Goal: Information Seeking & Learning: Learn about a topic

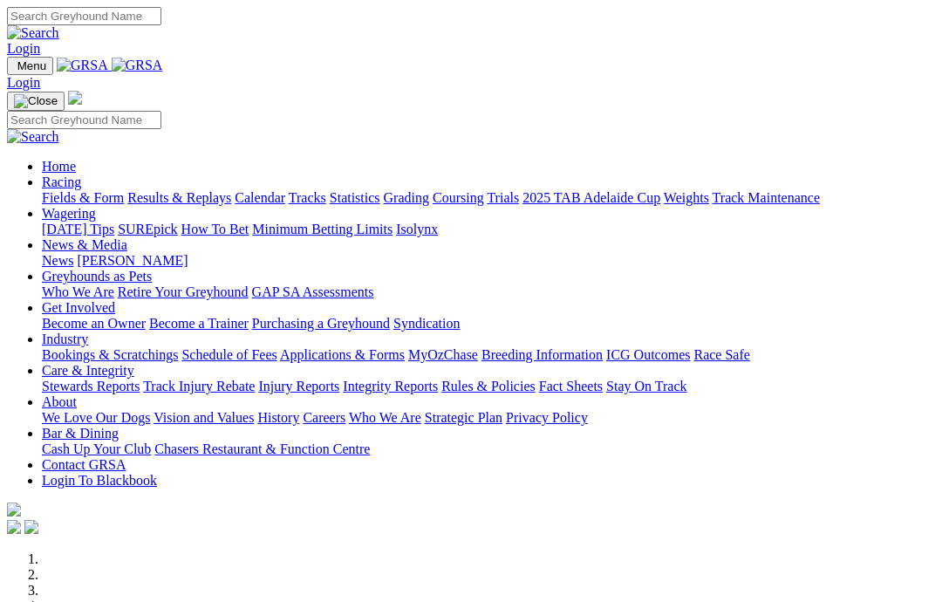
scroll to position [352, 0]
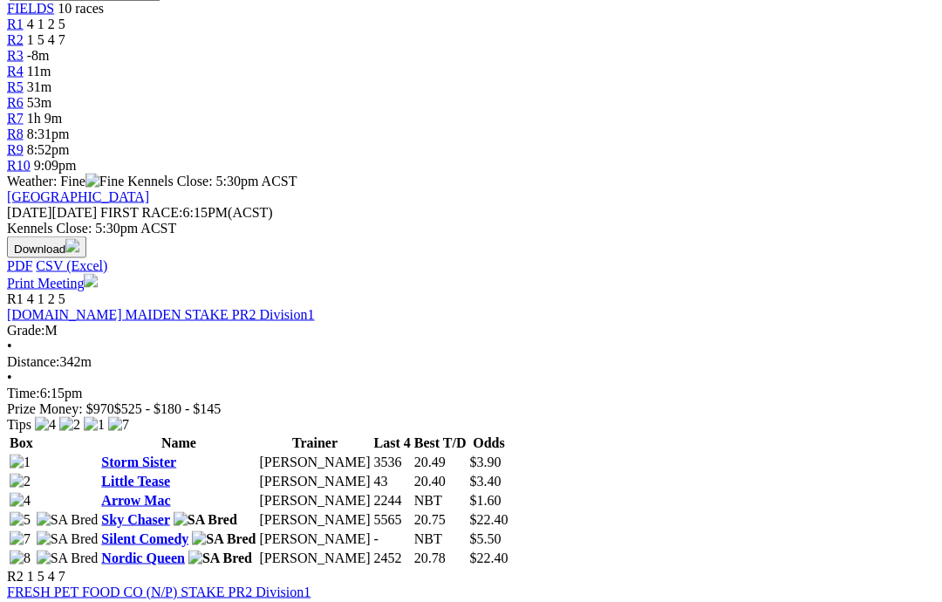
scroll to position [604, 0]
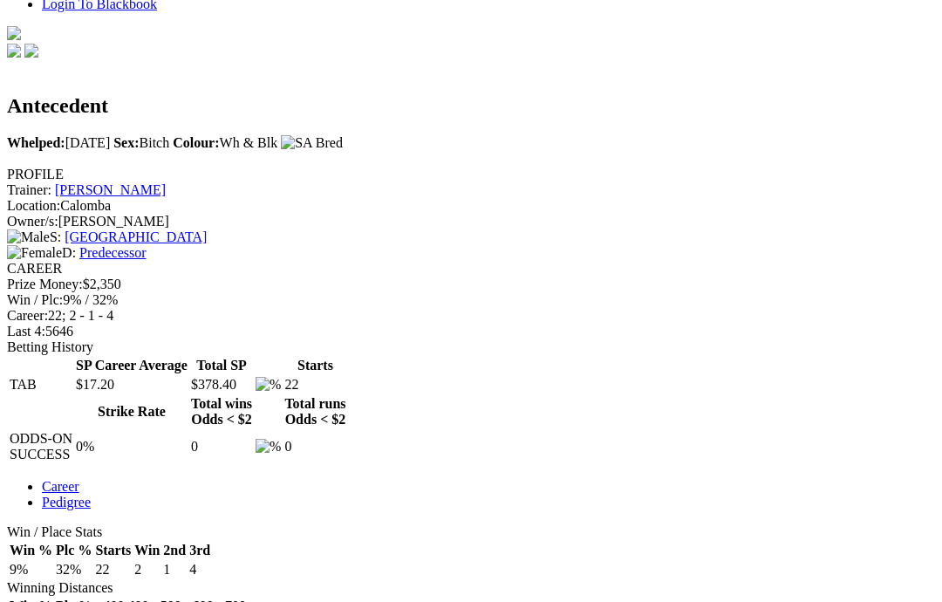
scroll to position [483, 0]
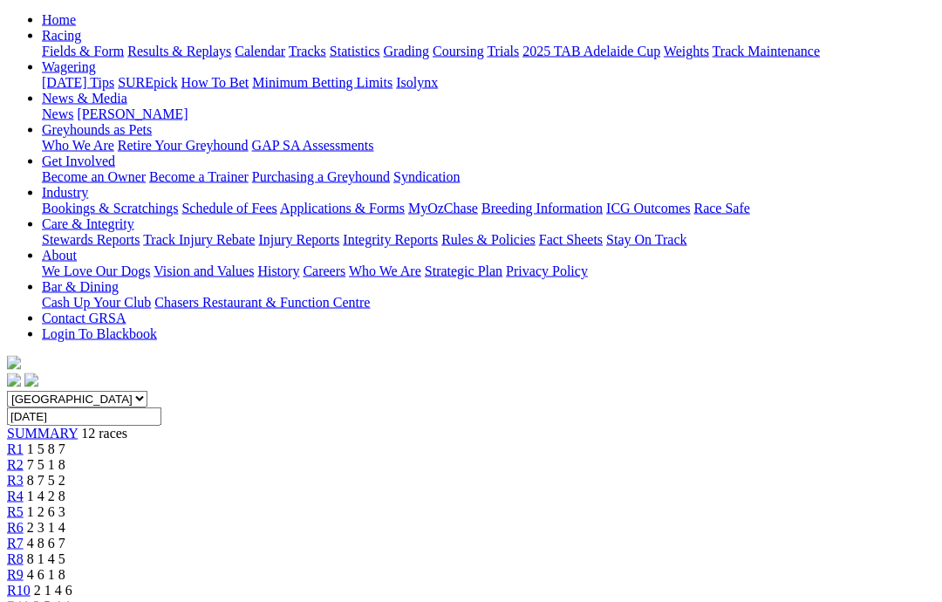
scroll to position [169, 0]
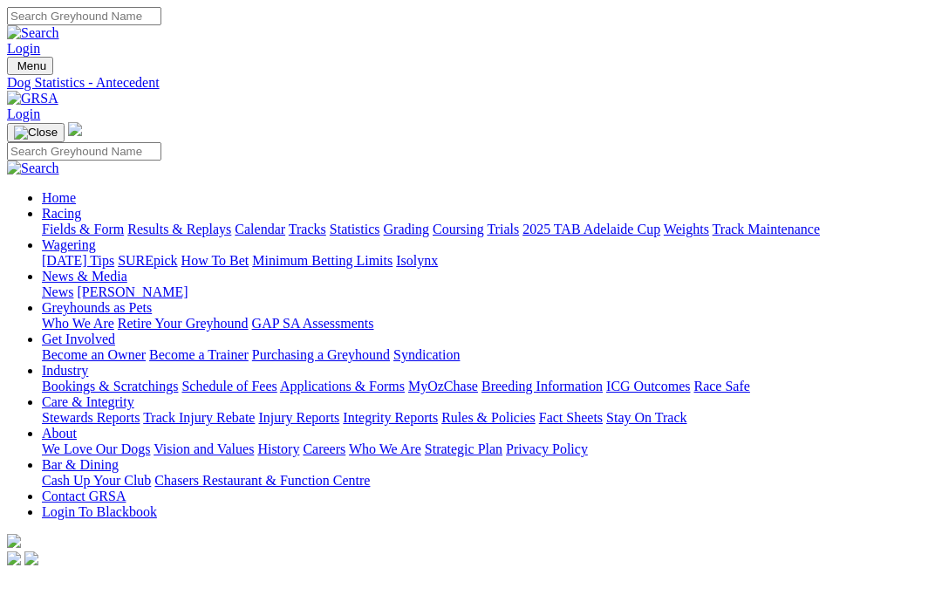
scroll to position [554, 0]
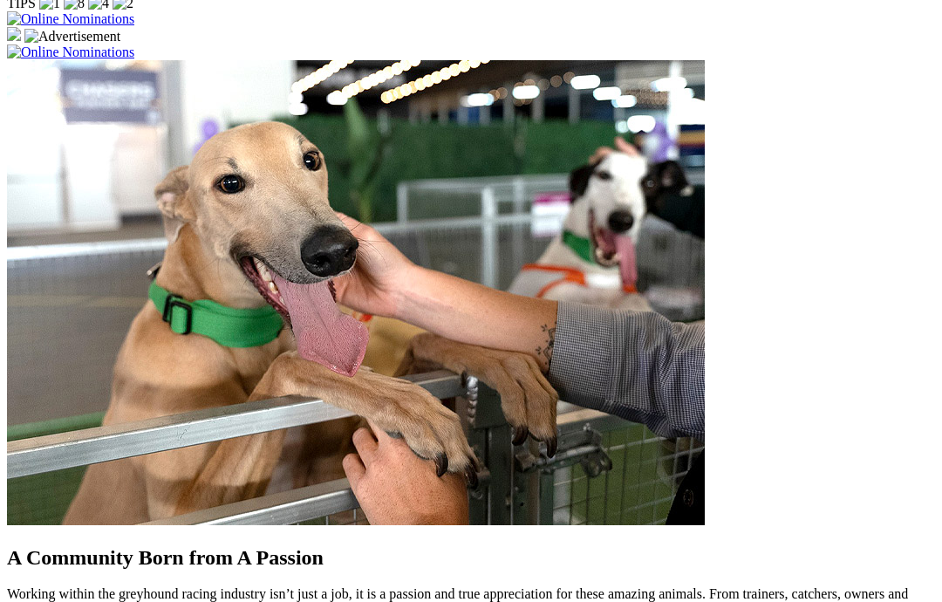
scroll to position [1457, 0]
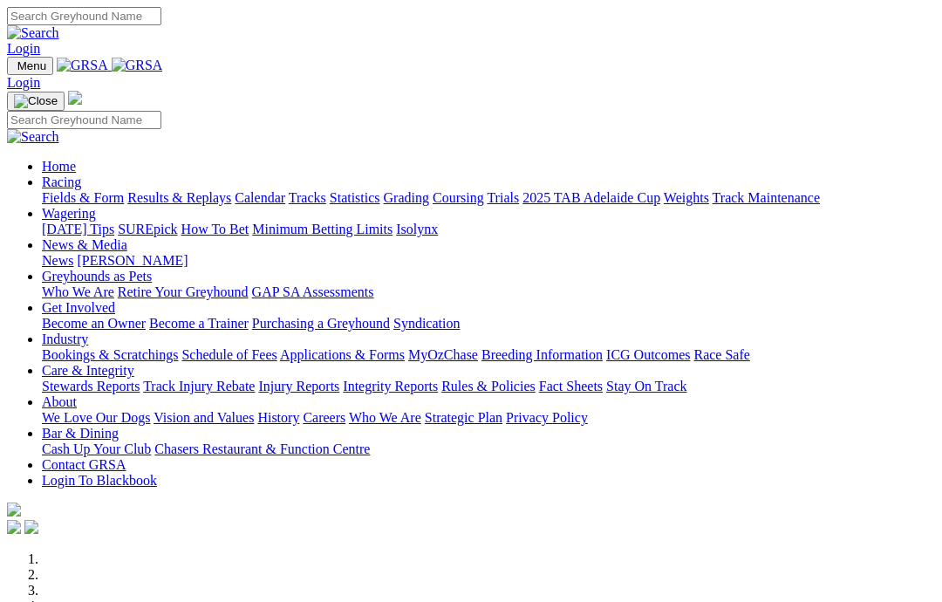
scroll to position [1527, 0]
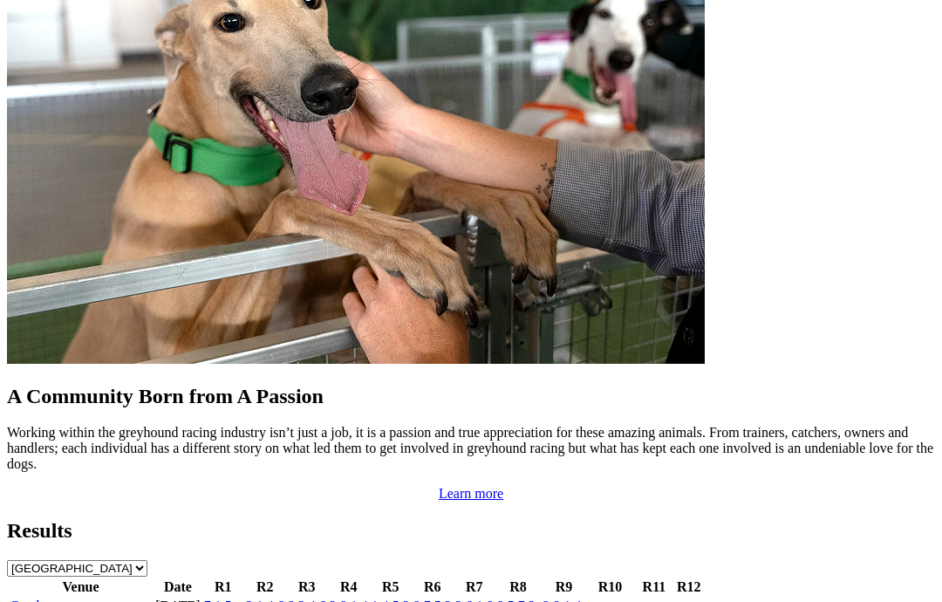
click at [51, 599] on link "Gawler" at bounding box center [30, 606] width 41 height 15
